Goal: Find specific page/section: Find specific page/section

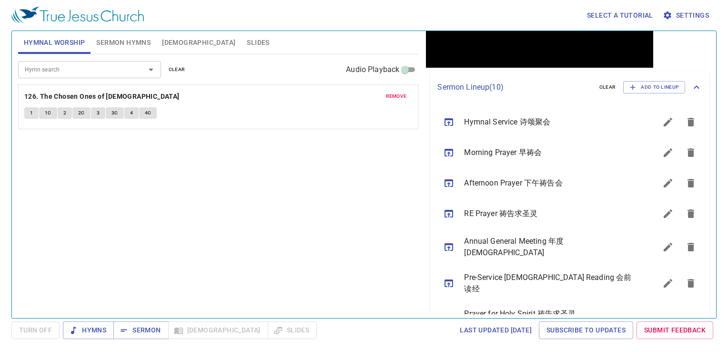
scroll to position [139, 0]
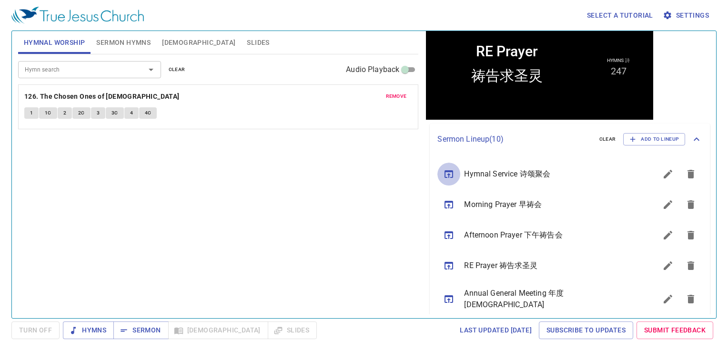
click at [448, 173] on icon "sermon lineup list" at bounding box center [448, 173] width 11 height 11
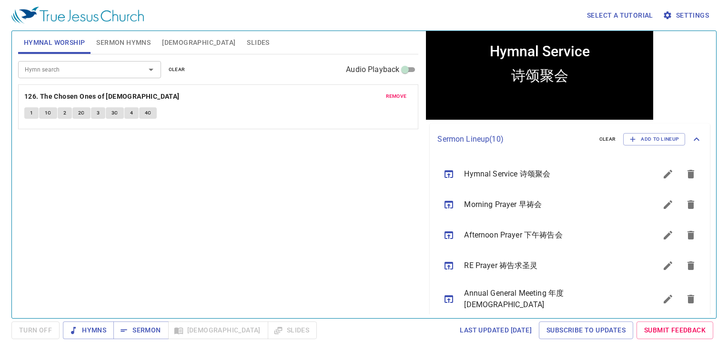
click at [388, 99] on span "remove" at bounding box center [396, 96] width 21 height 9
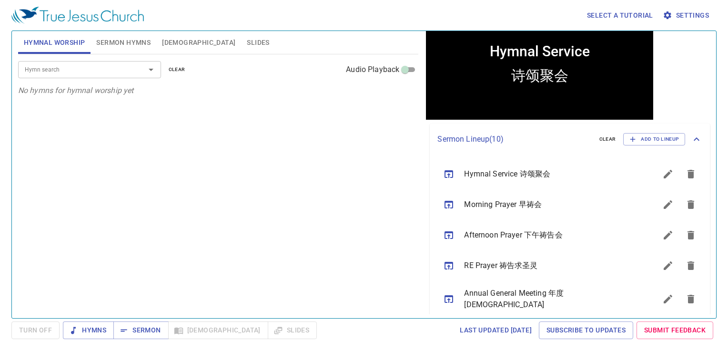
click at [107, 70] on input "Hymn search" at bounding box center [75, 69] width 109 height 11
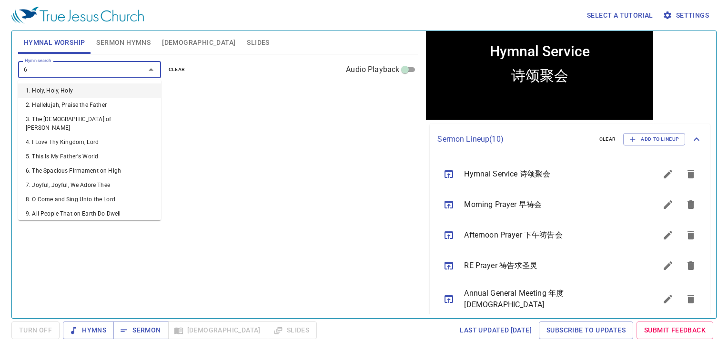
type input "69"
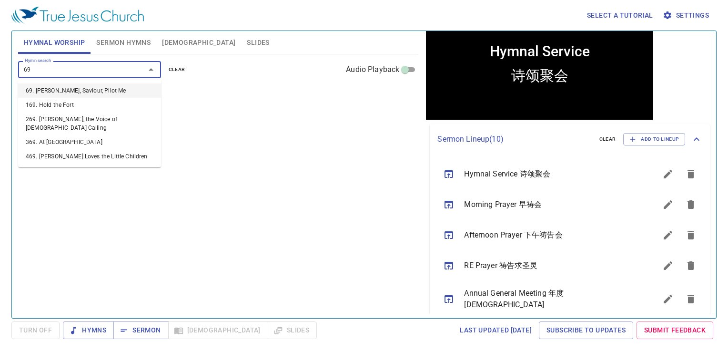
click at [92, 90] on li "69. [PERSON_NAME], Saviour, Pilot Me" at bounding box center [89, 90] width 143 height 14
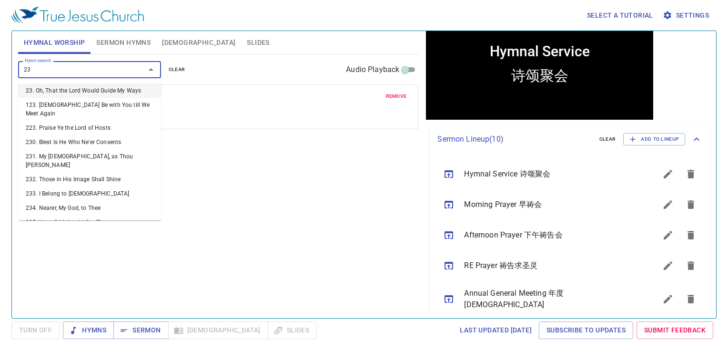
type input "239"
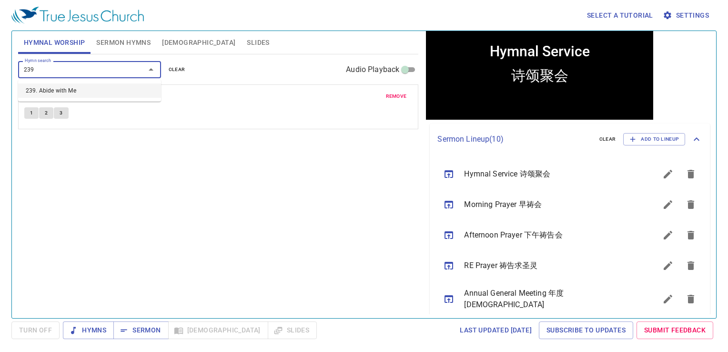
click at [92, 90] on li "239. Abide with Me" at bounding box center [89, 90] width 143 height 14
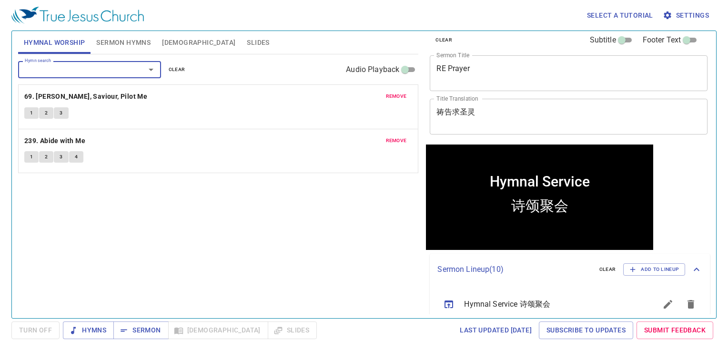
scroll to position [0, 0]
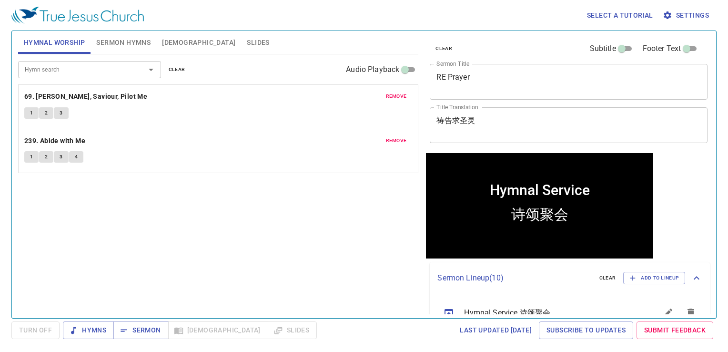
click at [117, 288] on div "Hymn search Hymn search clear Audio Playback remove 69. Jesus, Saviour, Pilot M…" at bounding box center [218, 181] width 401 height 255
click at [241, 49] on button "Slides" at bounding box center [258, 42] width 34 height 23
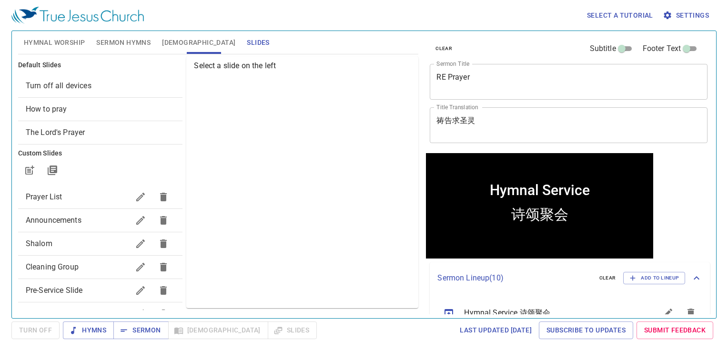
click at [92, 86] on span "Turn off all devices" at bounding box center [101, 85] width 150 height 11
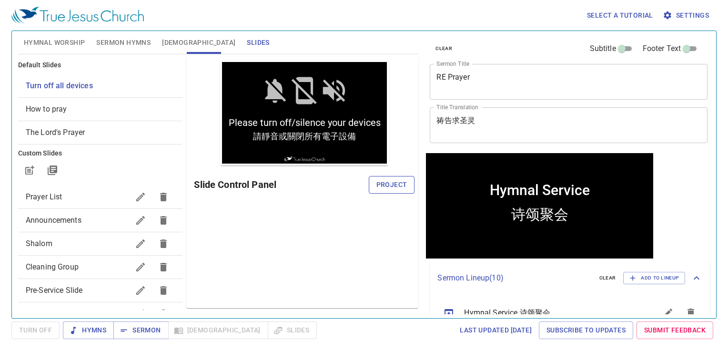
click at [391, 186] on span "Project" at bounding box center [392, 185] width 31 height 12
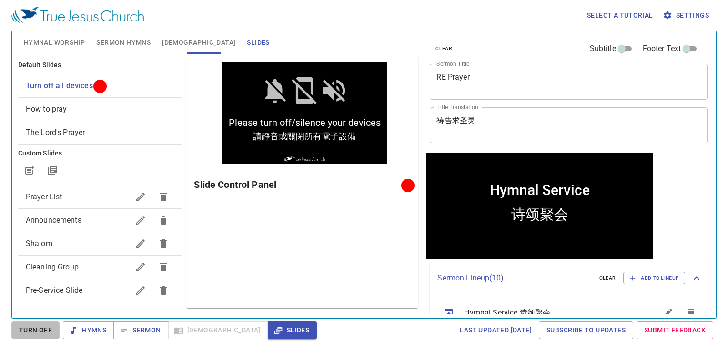
click at [36, 333] on span "Turn Off" at bounding box center [35, 330] width 33 height 12
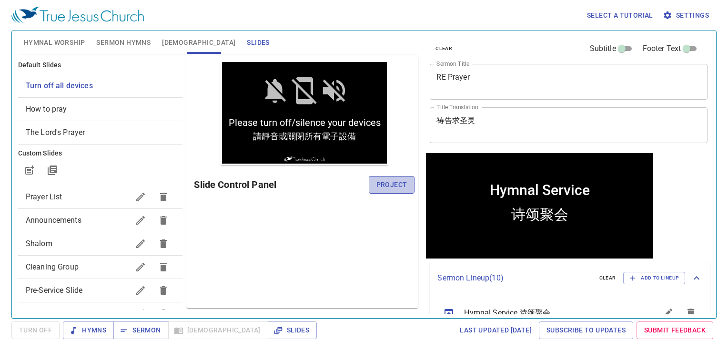
click at [397, 180] on span "Project" at bounding box center [392, 185] width 31 height 12
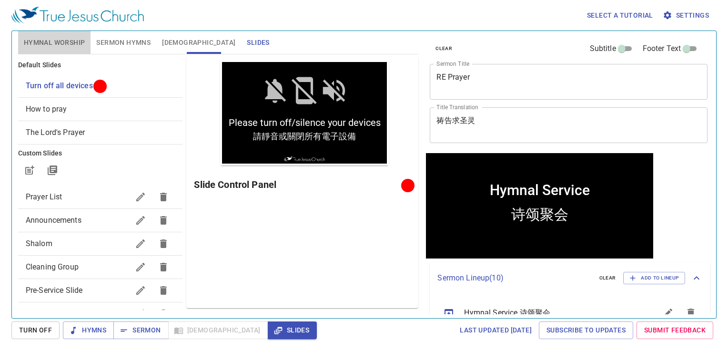
click at [56, 41] on span "Hymnal Worship" at bounding box center [54, 43] width 61 height 12
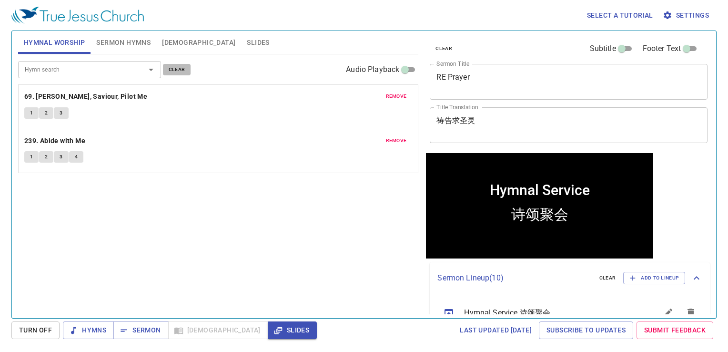
drag, startPoint x: 174, startPoint y: 73, endPoint x: 149, endPoint y: 67, distance: 25.7
click at [174, 73] on span "clear" at bounding box center [177, 69] width 17 height 9
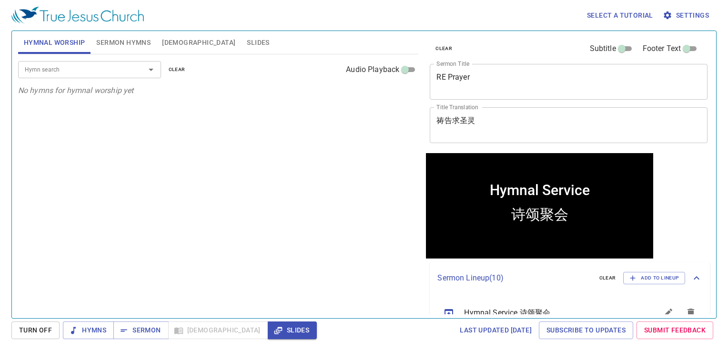
click at [124, 61] on div "Hymn search" at bounding box center [89, 69] width 143 height 17
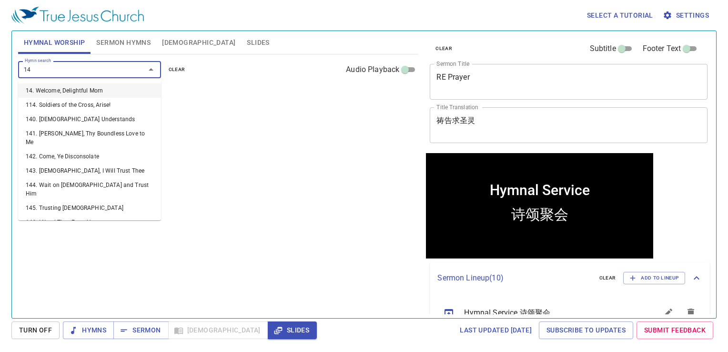
type input "143"
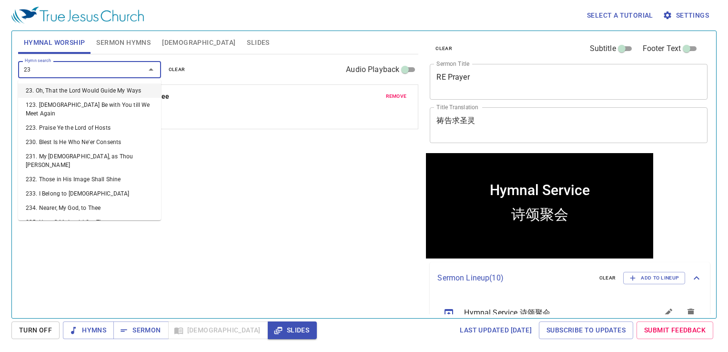
type input "234"
type input "239"
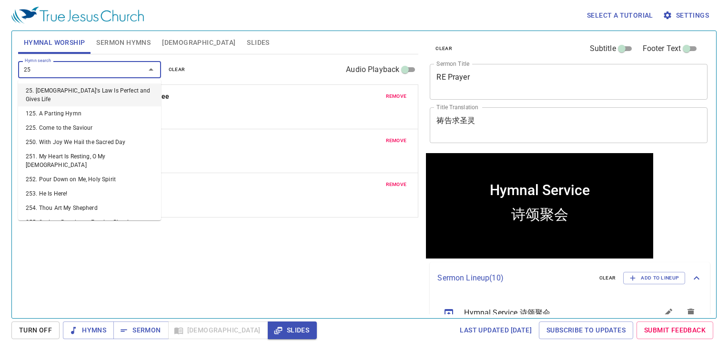
type input "254"
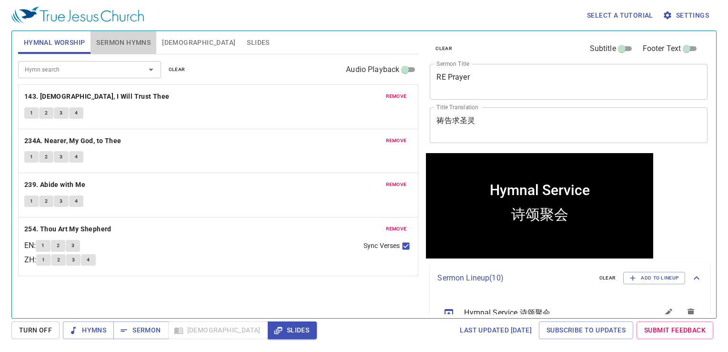
click at [121, 48] on span "Sermon Hymns" at bounding box center [123, 43] width 54 height 12
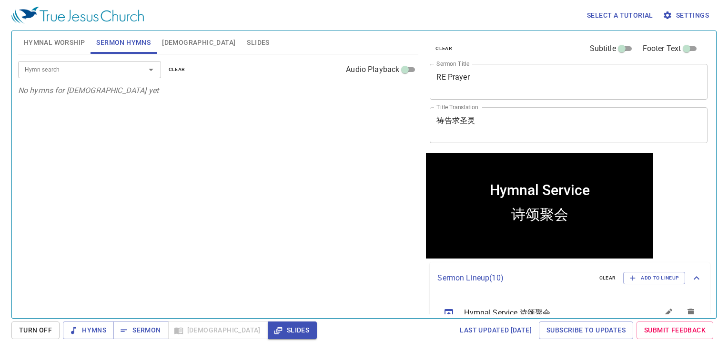
click at [80, 44] on span "Hymnal Worship" at bounding box center [54, 43] width 61 height 12
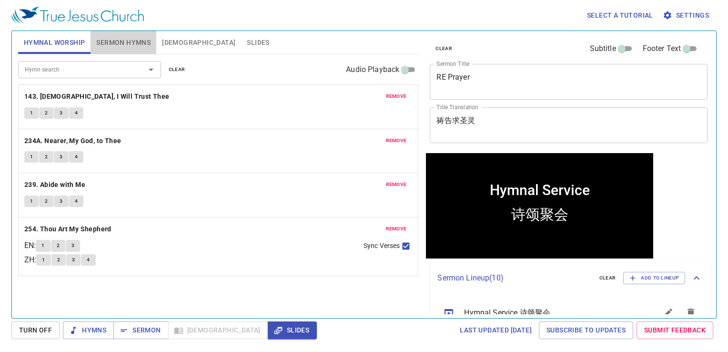
click at [127, 47] on span "Sermon Hymns" at bounding box center [123, 43] width 54 height 12
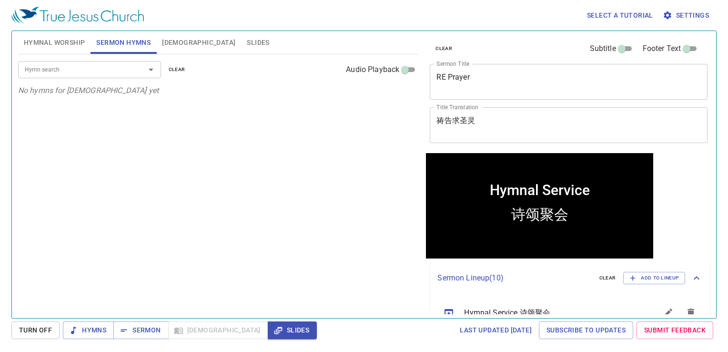
click at [113, 63] on div "Hymn search" at bounding box center [89, 69] width 143 height 17
click at [115, 60] on div "Hymn search Hymn search clear Audio Playback" at bounding box center [218, 69] width 401 height 31
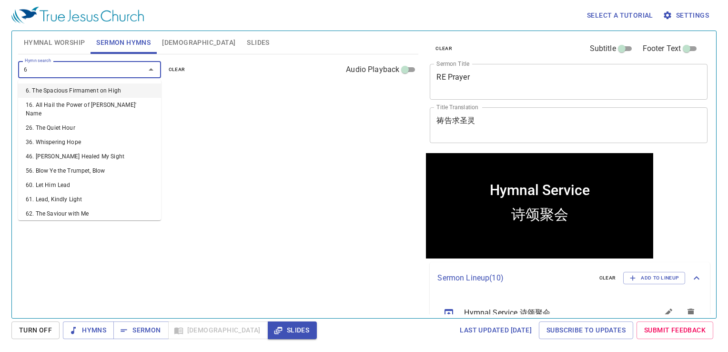
type input "69"
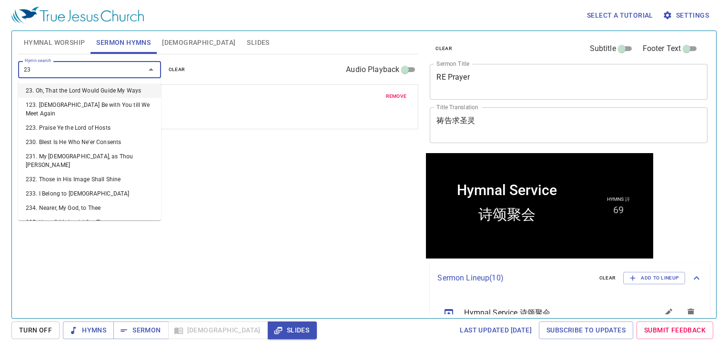
type input "239"
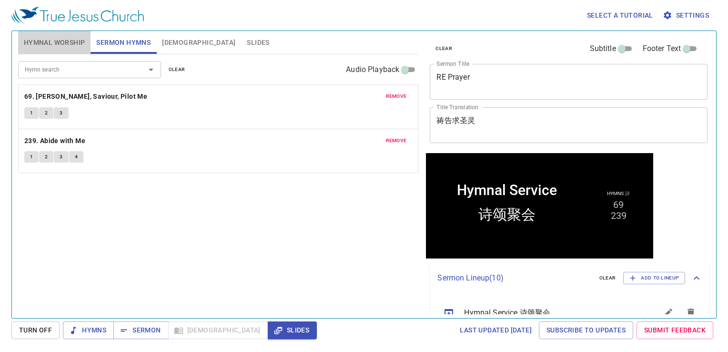
click at [74, 34] on button "Hymnal Worship" at bounding box center [54, 42] width 73 height 23
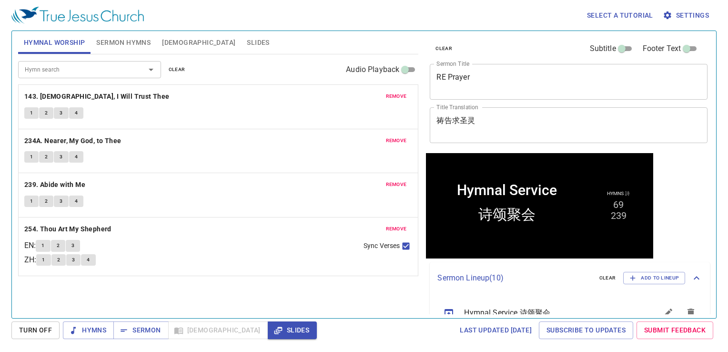
click at [126, 46] on span "Sermon Hymns" at bounding box center [123, 43] width 54 height 12
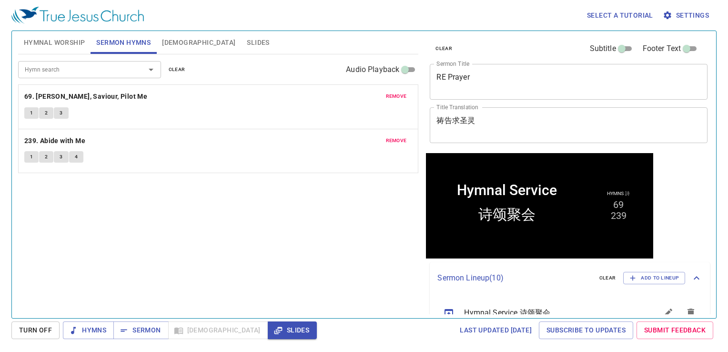
click at [58, 42] on span "Hymnal Worship" at bounding box center [54, 43] width 61 height 12
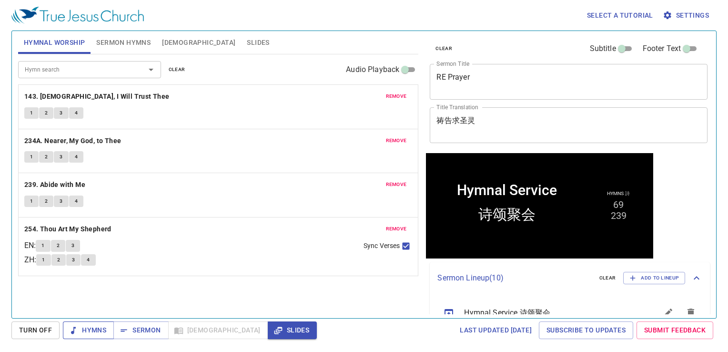
click at [92, 330] on span "Hymns" at bounding box center [89, 330] width 36 height 12
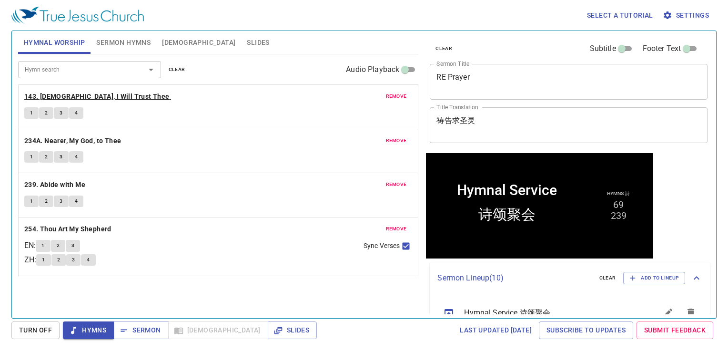
click at [95, 99] on b "143. Jesus, I Will Trust Thee" at bounding box center [96, 97] width 145 height 12
click at [26, 107] on button "1" at bounding box center [31, 112] width 14 height 11
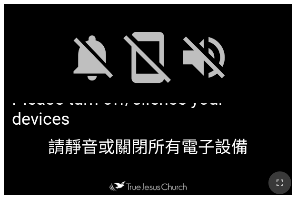
drag, startPoint x: 277, startPoint y: 174, endPoint x: 345, endPoint y: 261, distance: 109.4
click at [278, 175] on button "button" at bounding box center [280, 183] width 23 height 23
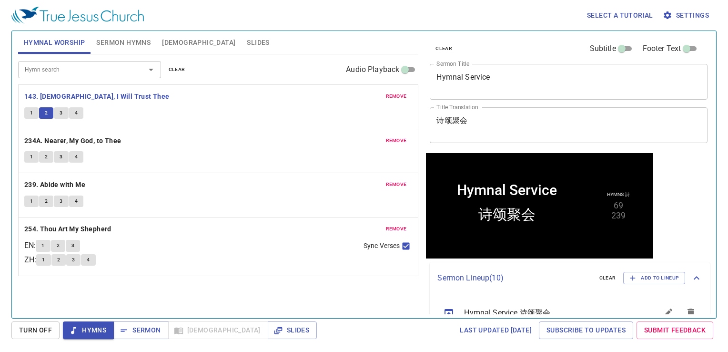
click at [128, 41] on span "Sermon Hymns" at bounding box center [123, 43] width 54 height 12
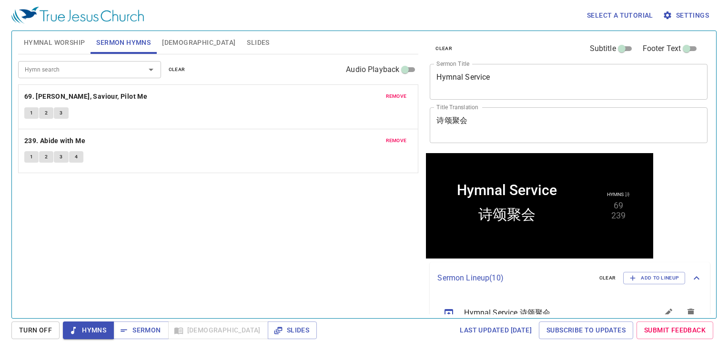
click at [391, 141] on span "remove" at bounding box center [396, 140] width 21 height 9
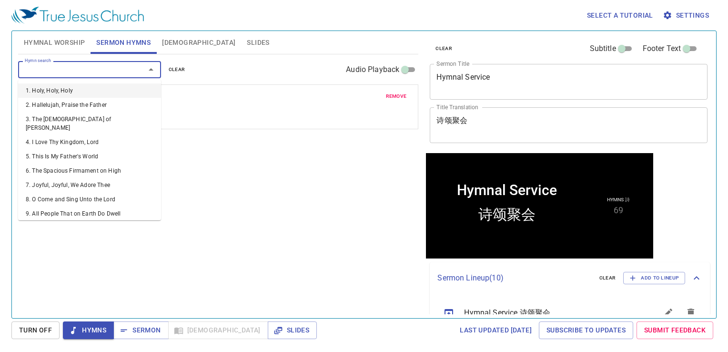
click at [107, 73] on input "Hymn search" at bounding box center [75, 69] width 109 height 11
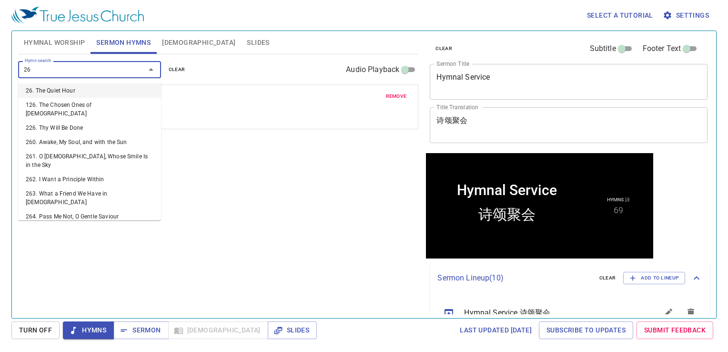
type input "264"
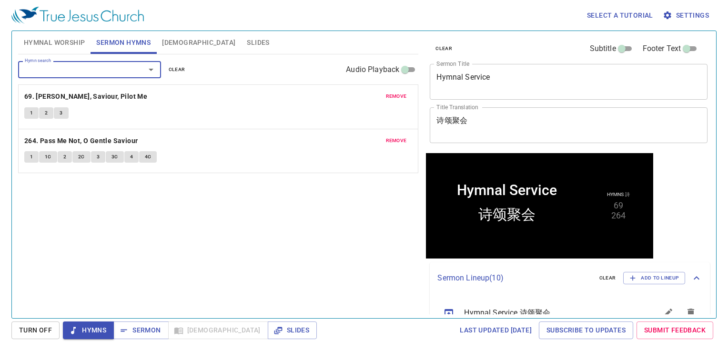
click at [50, 44] on span "Hymnal Worship" at bounding box center [54, 43] width 61 height 12
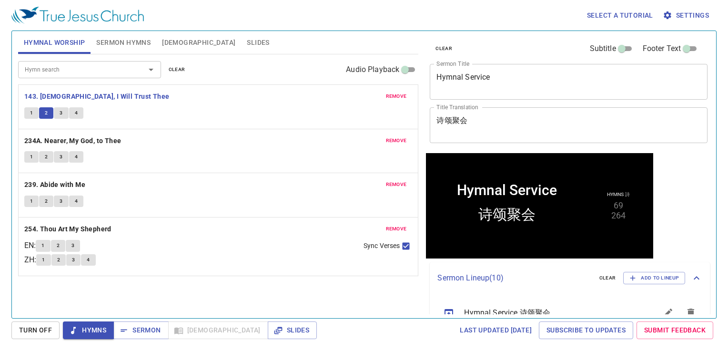
click at [63, 111] on button "3" at bounding box center [61, 112] width 14 height 11
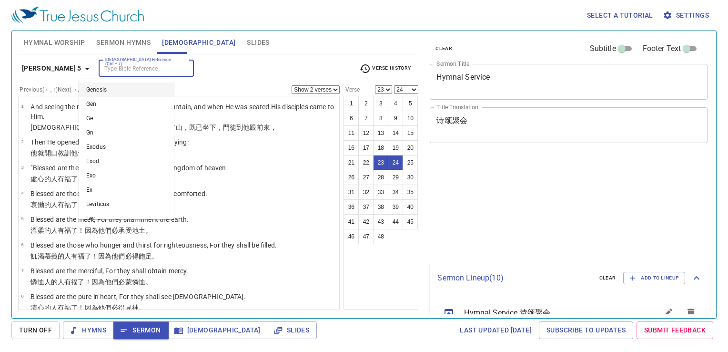
select select "2"
select select "23"
select select "24"
select select "2"
select select "23"
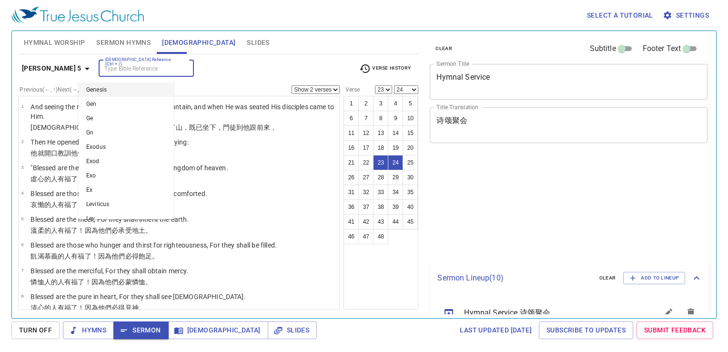
select select "24"
select select "2"
select select "23"
select select "24"
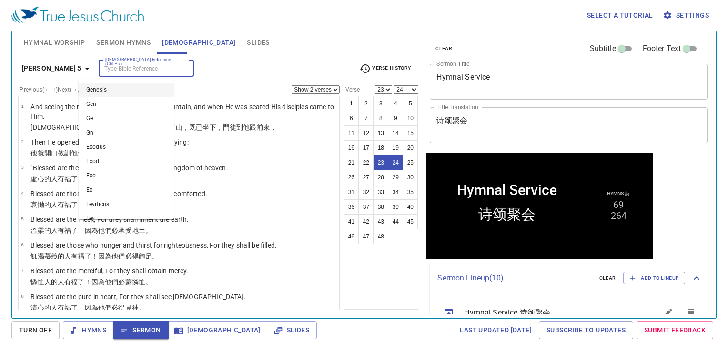
scroll to position [672, 0]
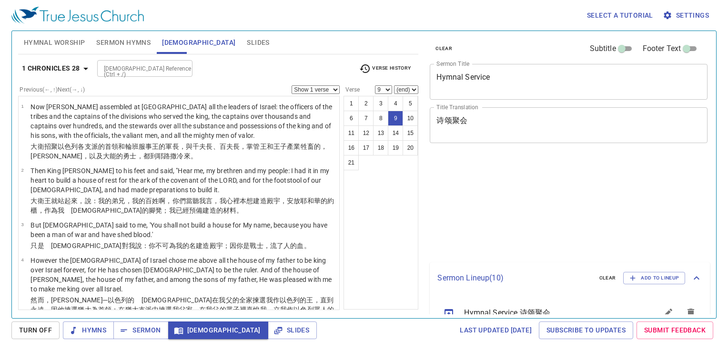
select select "9"
